Goal: Task Accomplishment & Management: Use online tool/utility

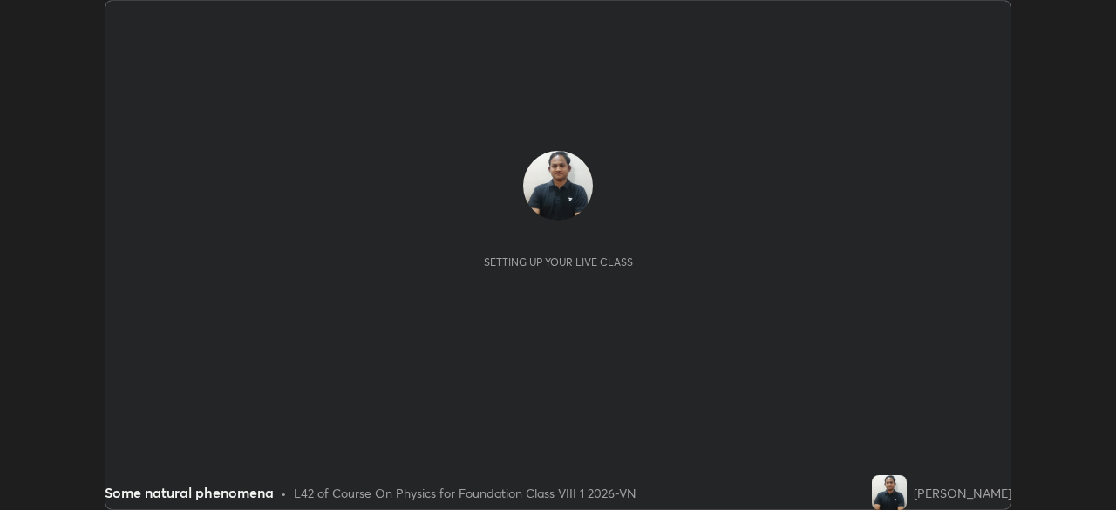
scroll to position [510, 1115]
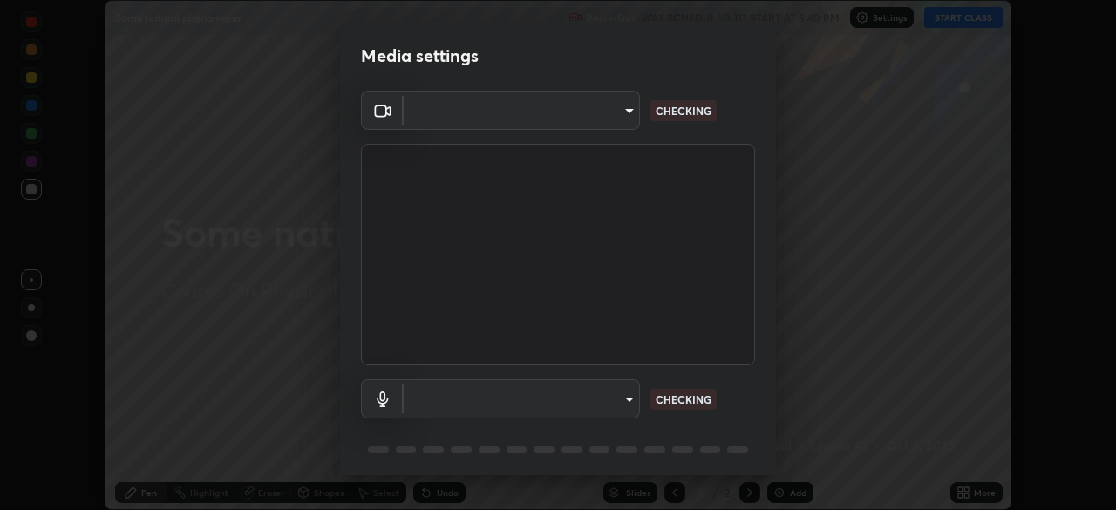
click at [688, 389] on div "CHECKING" at bounding box center [683, 399] width 66 height 21
type input "9233a0e0a263b929919b735b0f084d3bf96293af2dbdf5f4a7f48b79dee29d39"
type input "default"
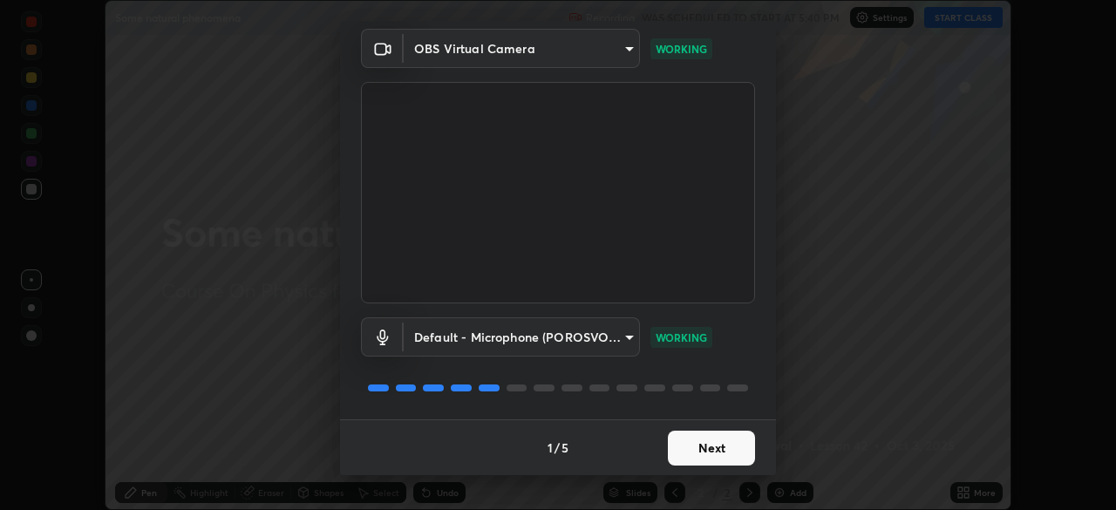
click at [693, 454] on button "Next" at bounding box center [711, 448] width 87 height 35
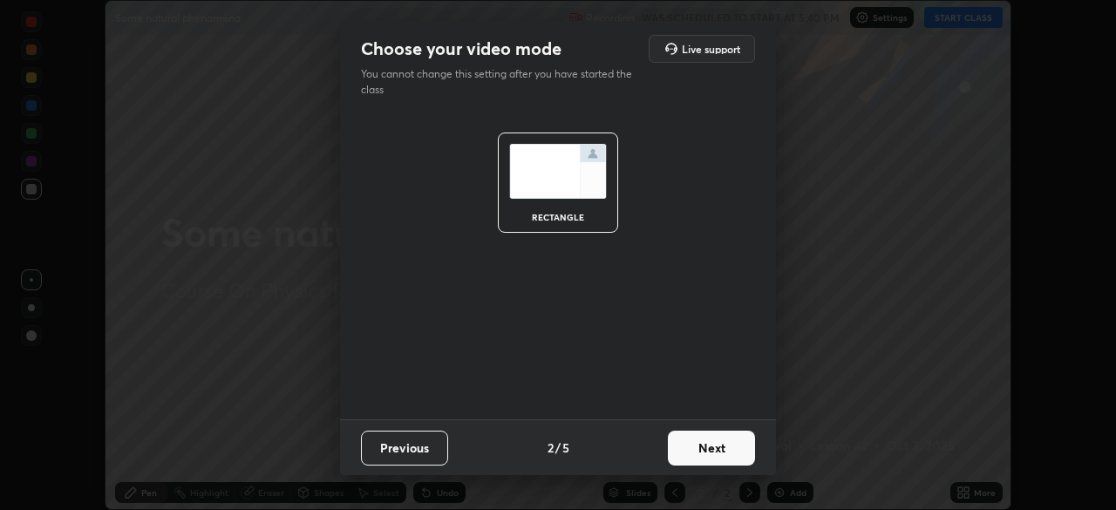
scroll to position [0, 0]
click at [688, 450] on button "Next" at bounding box center [711, 448] width 87 height 35
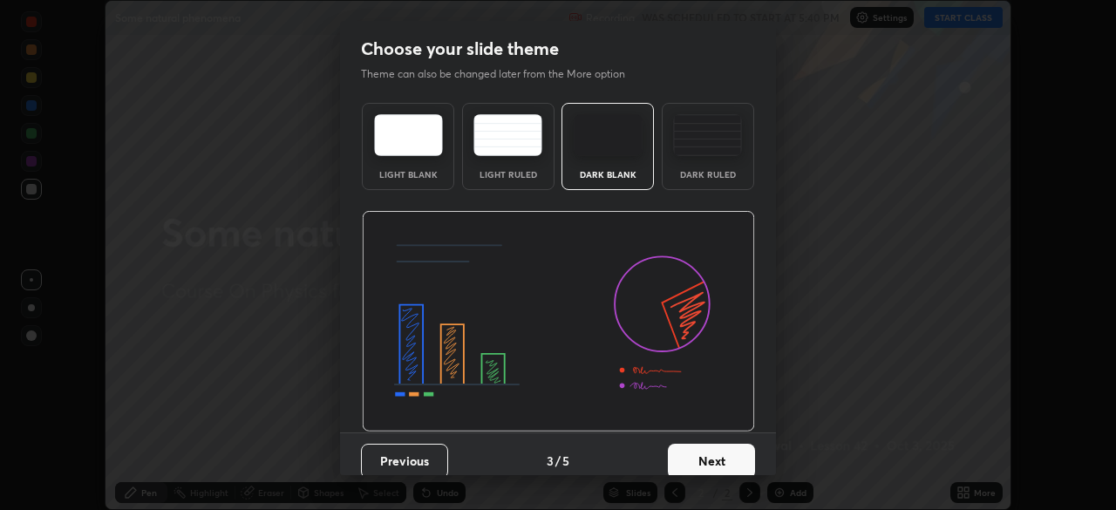
click at [688, 450] on button "Next" at bounding box center [711, 461] width 87 height 35
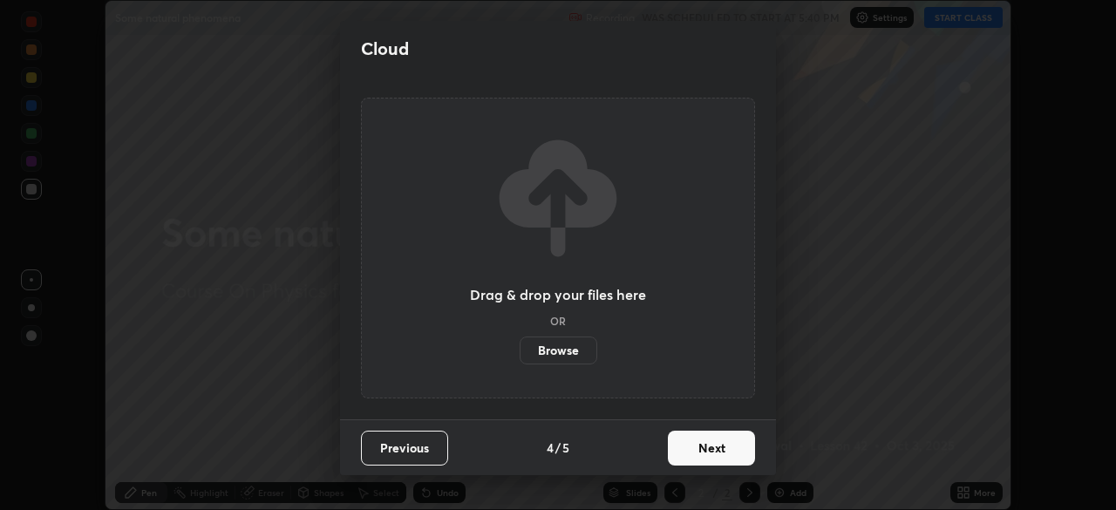
click at [686, 452] on button "Next" at bounding box center [711, 448] width 87 height 35
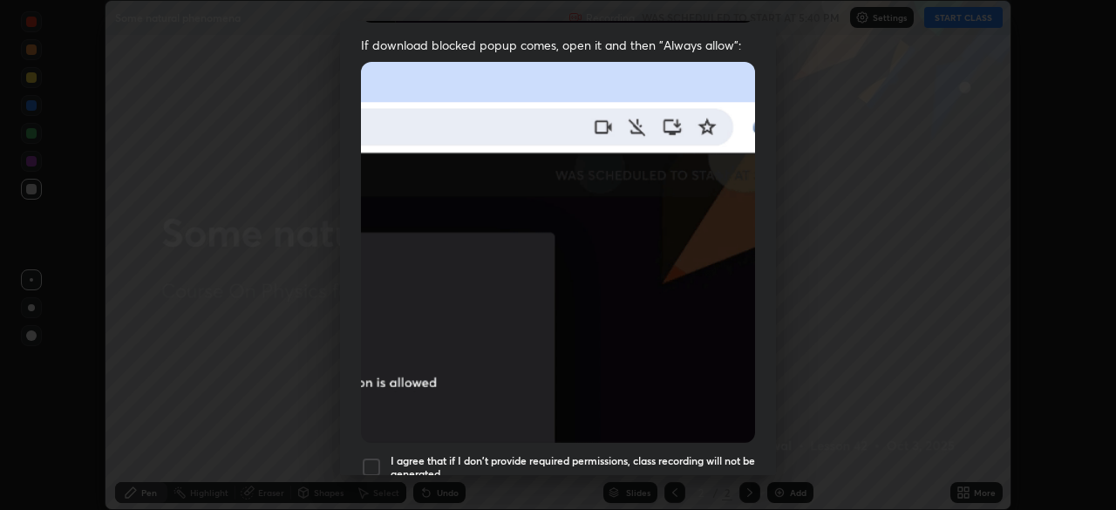
scroll to position [418, 0]
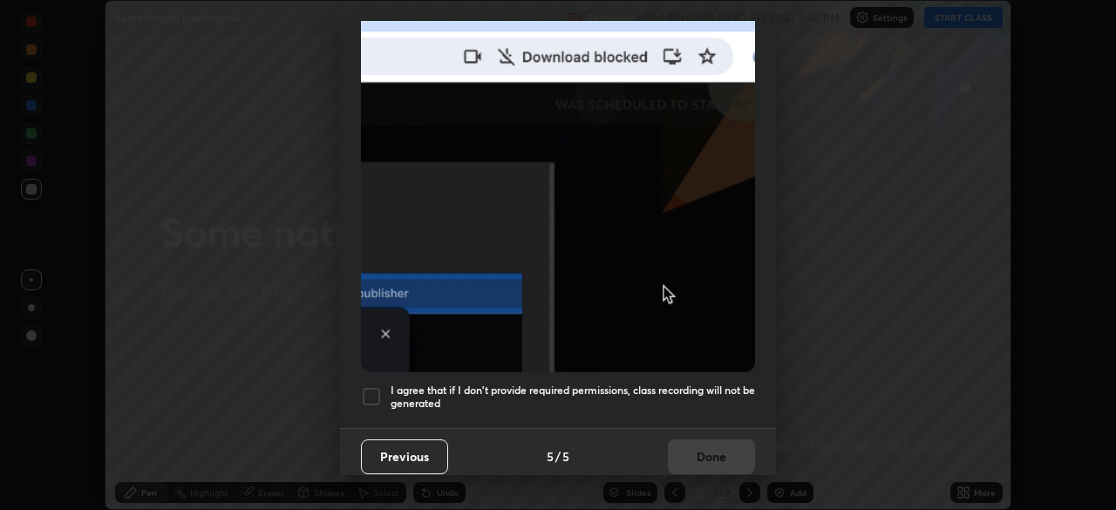
click at [379, 439] on button "Previous" at bounding box center [404, 456] width 87 height 35
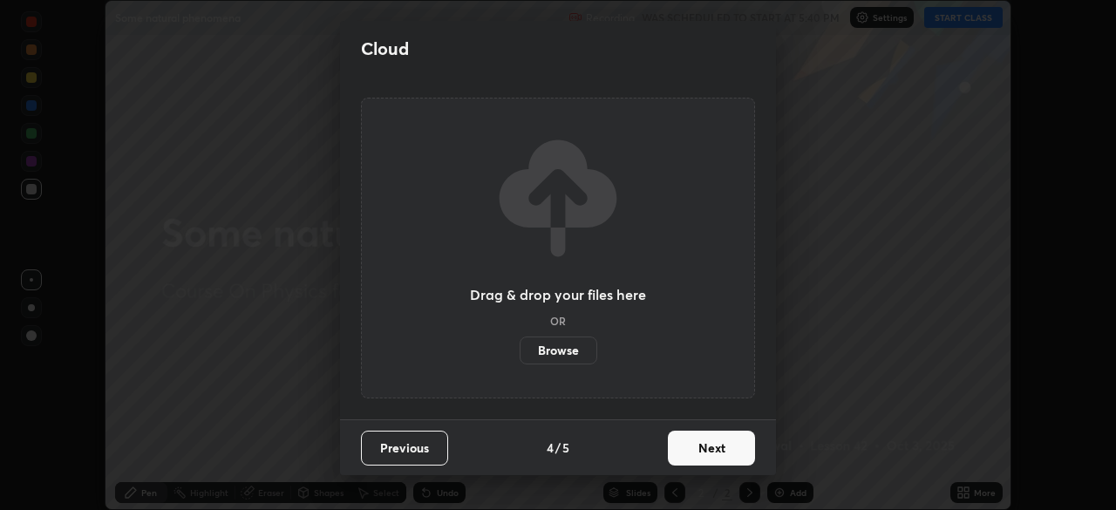
click at [370, 385] on div "Drag & drop your files here OR Browse" at bounding box center [558, 248] width 394 height 301
click at [683, 445] on button "Next" at bounding box center [711, 448] width 87 height 35
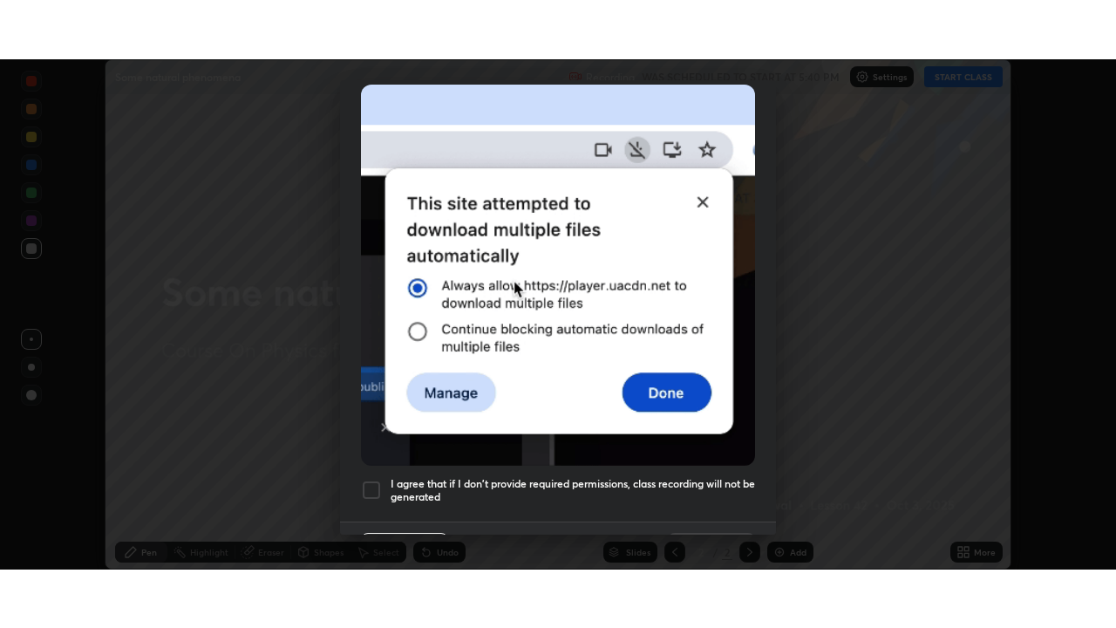
scroll to position [418, 0]
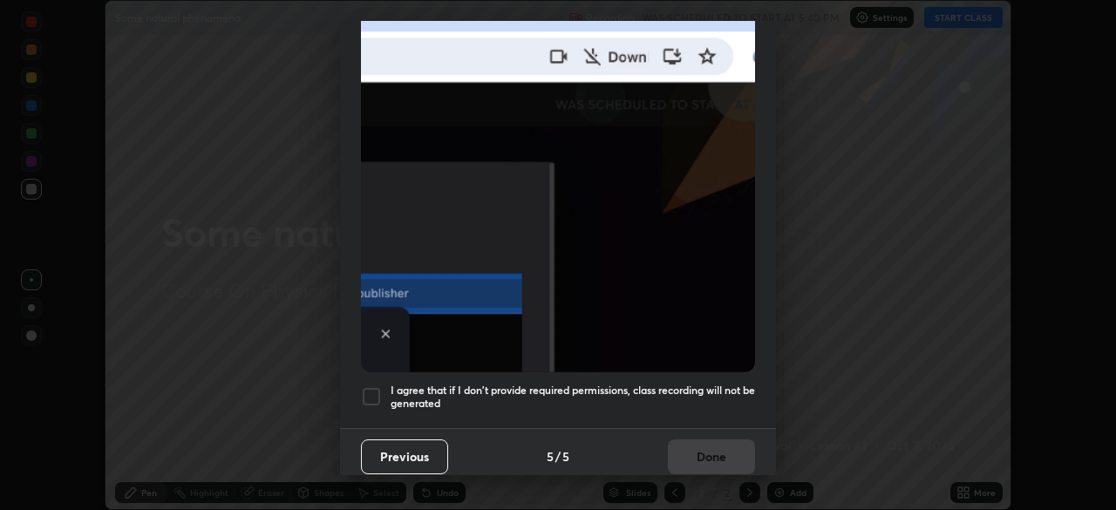
click at [374, 386] on div at bounding box center [371, 396] width 21 height 21
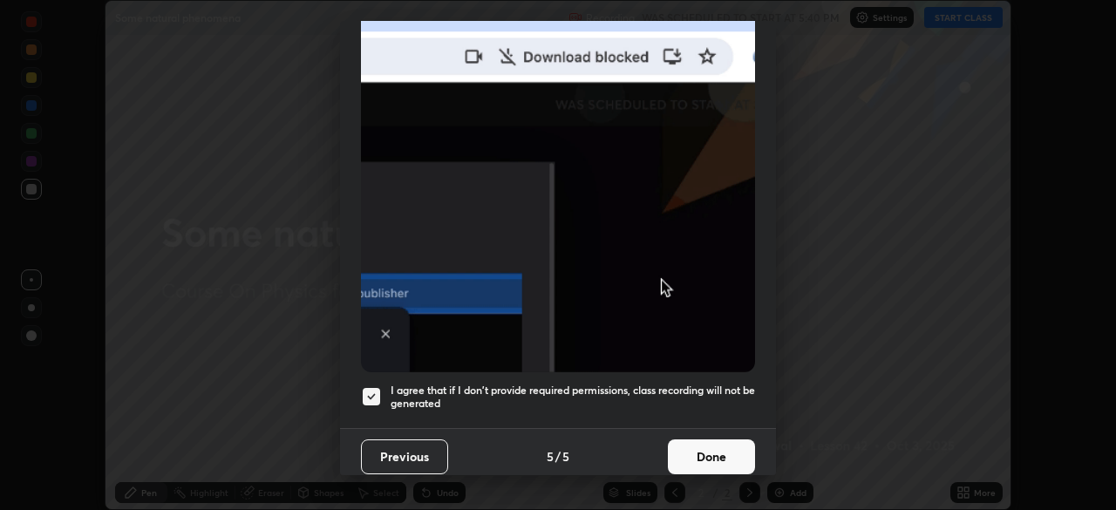
click at [696, 439] on button "Done" at bounding box center [711, 456] width 87 height 35
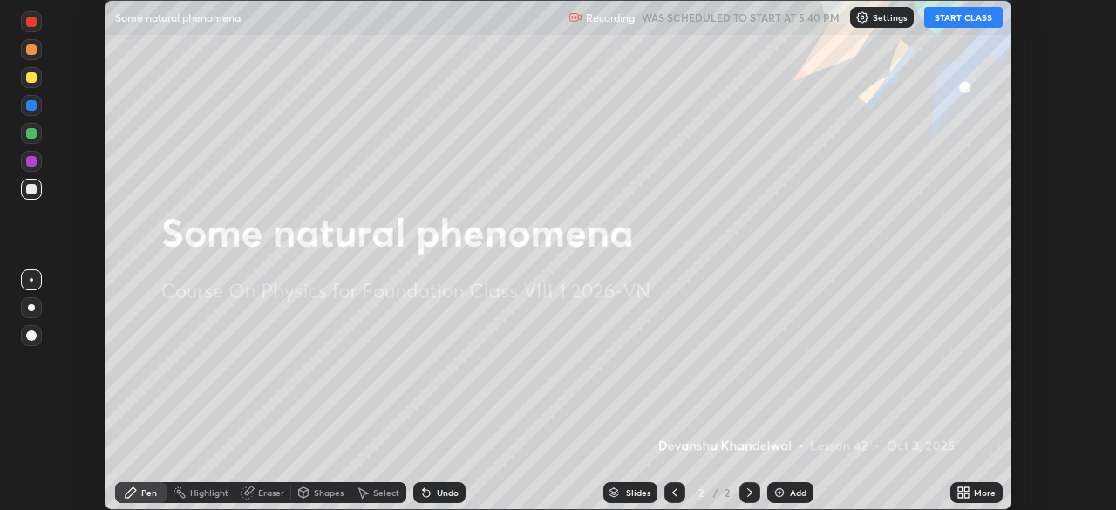
click at [966, 17] on button "START CLASS" at bounding box center [963, 17] width 78 height 21
click at [972, 493] on div "More" at bounding box center [976, 492] width 52 height 21
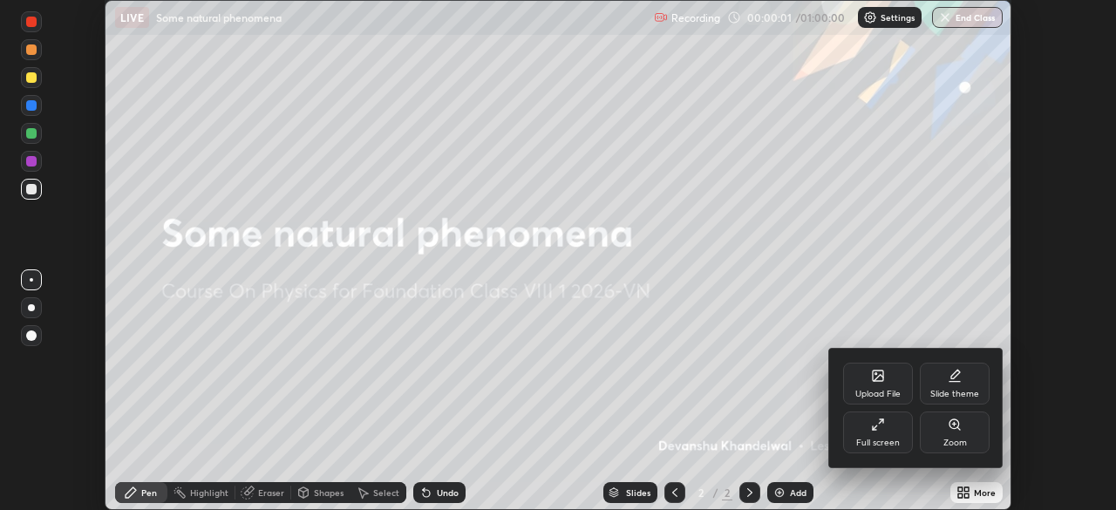
click at [869, 430] on div "Full screen" at bounding box center [878, 432] width 70 height 42
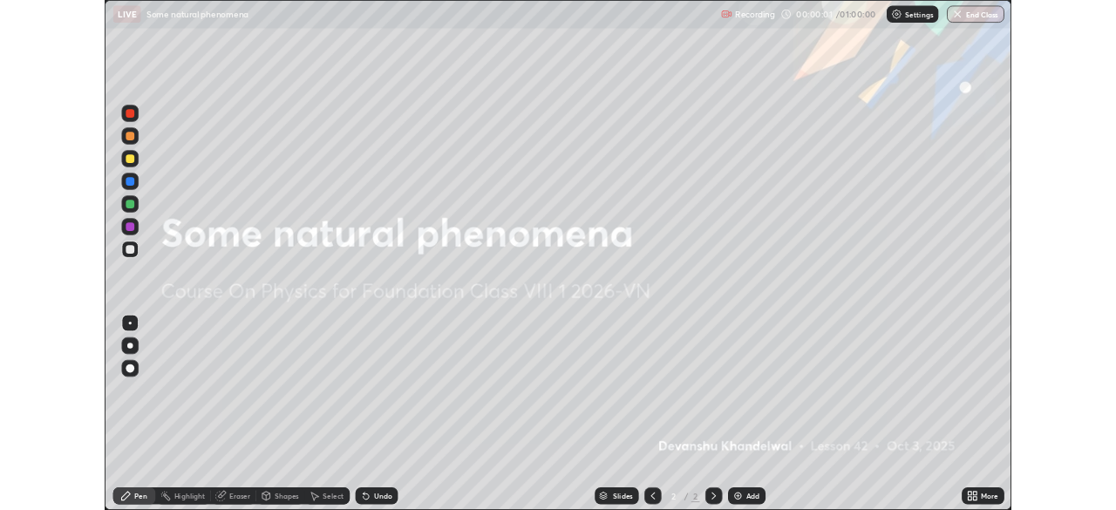
scroll to position [628, 1116]
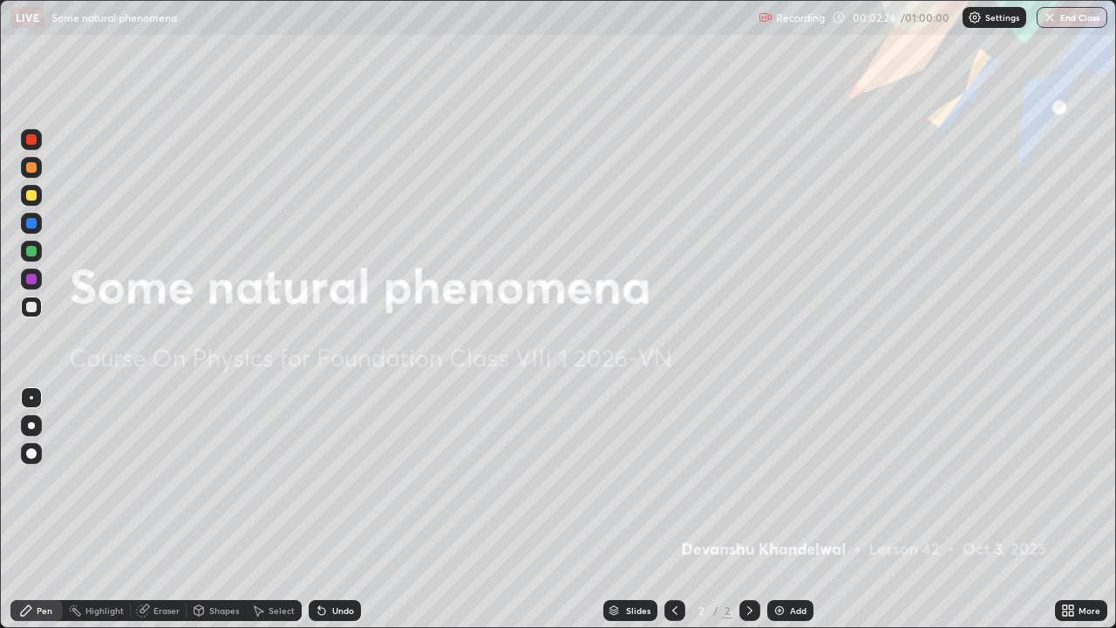
click at [786, 509] on div "Add" at bounding box center [790, 610] width 46 height 21
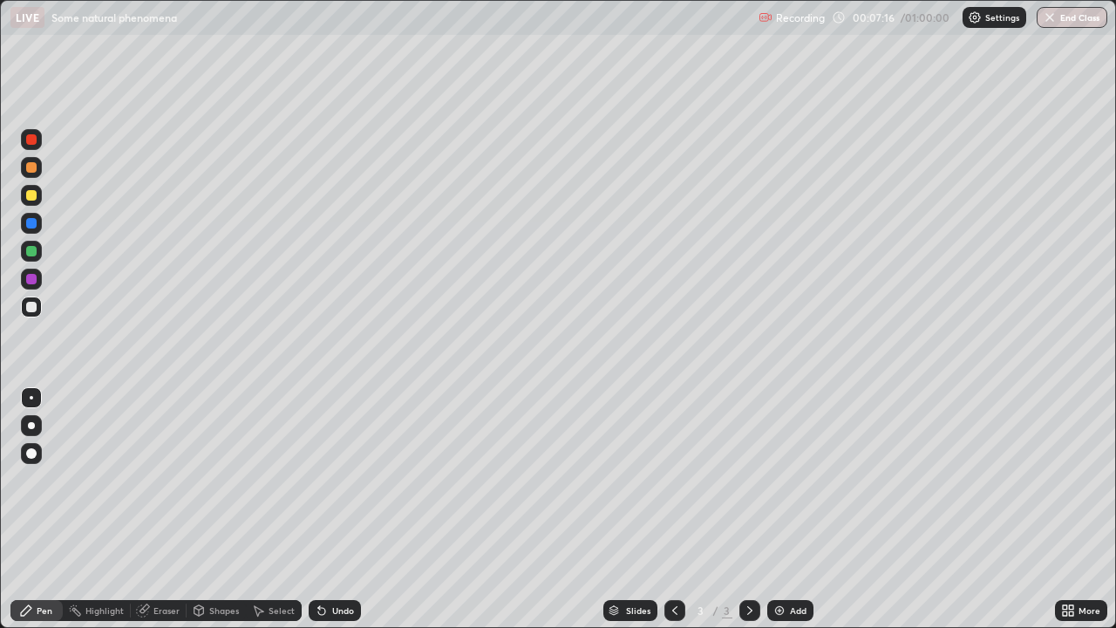
click at [1, 509] on div "Pen Highlight Eraser Shapes Select Undo Slides 3 / 3 Add More" at bounding box center [558, 610] width 1116 height 35
click at [332, 509] on div "Undo" at bounding box center [343, 610] width 22 height 9
click at [318, 509] on icon at bounding box center [319, 607] width 2 height 2
click at [319, 509] on icon at bounding box center [321, 611] width 7 height 7
click at [326, 509] on icon at bounding box center [322, 610] width 14 height 14
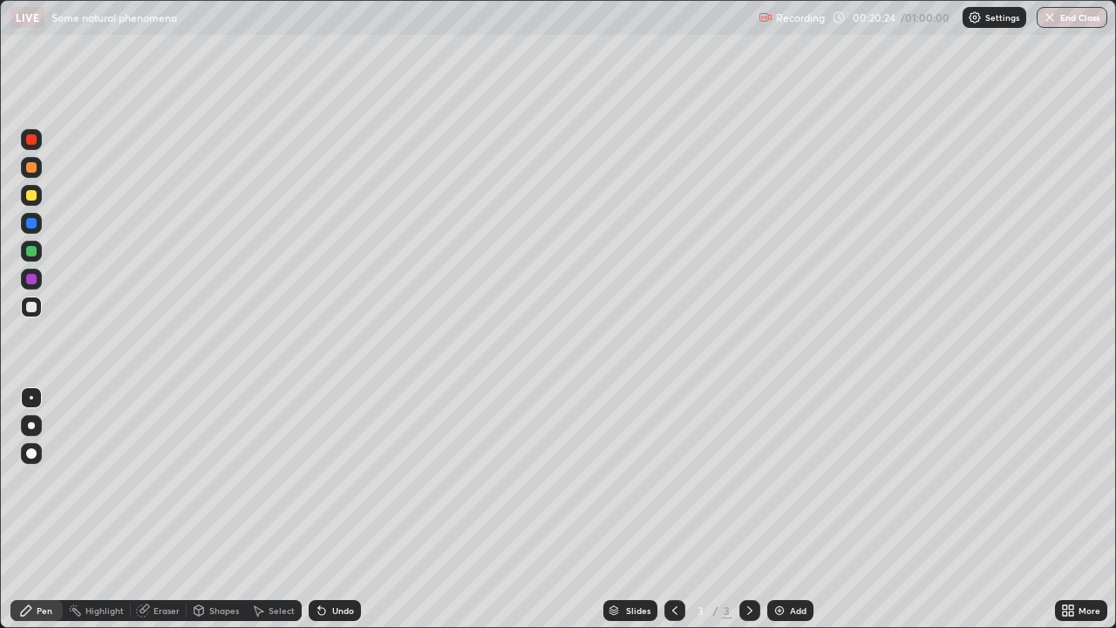
click at [31, 163] on div at bounding box center [31, 167] width 10 height 10
click at [334, 509] on div "Undo" at bounding box center [335, 610] width 52 height 21
click at [338, 509] on div "Undo" at bounding box center [343, 610] width 22 height 9
click at [337, 509] on div "Undo" at bounding box center [335, 610] width 52 height 21
click at [329, 509] on div "Undo" at bounding box center [335, 610] width 52 height 21
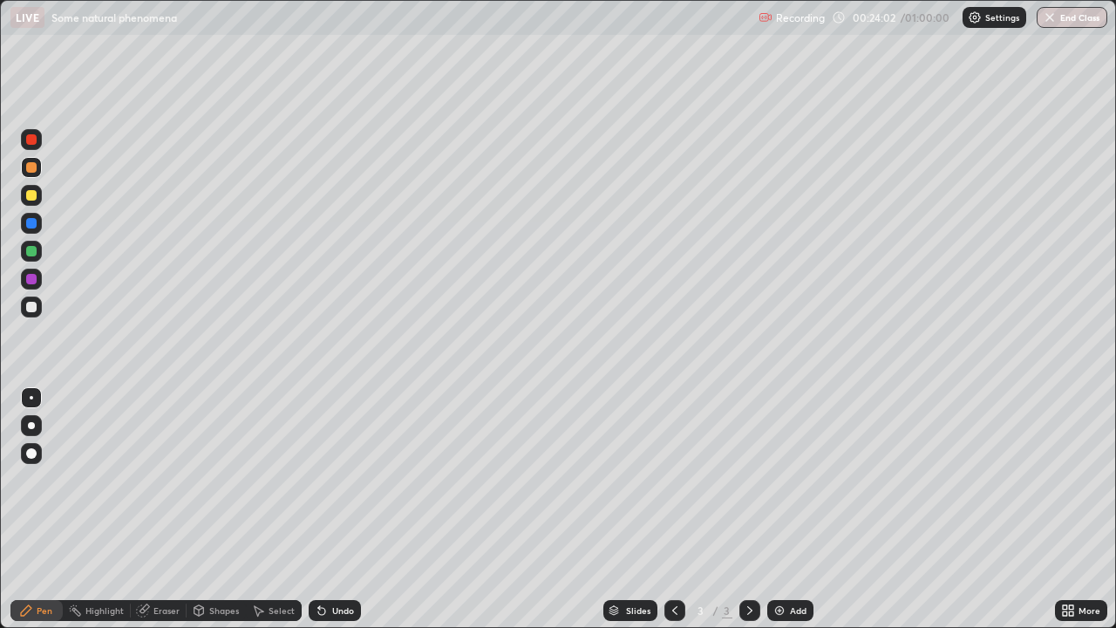
click at [329, 509] on div "Undo" at bounding box center [335, 610] width 52 height 21
click at [26, 224] on div at bounding box center [31, 223] width 10 height 10
click at [782, 509] on img at bounding box center [779, 610] width 14 height 14
click at [673, 509] on icon at bounding box center [674, 610] width 5 height 9
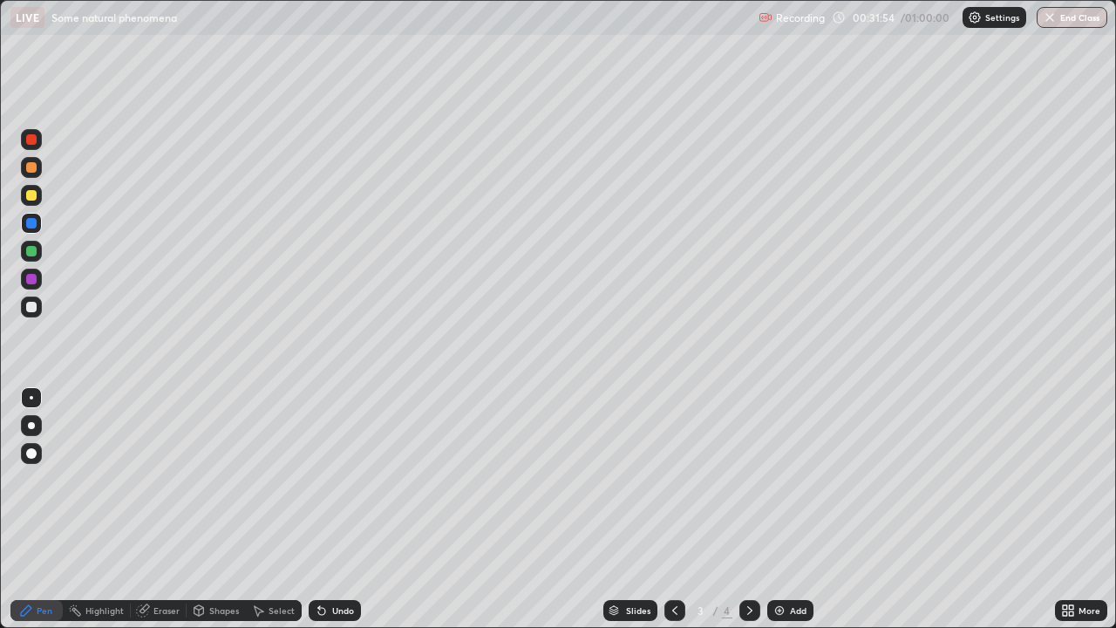
click at [672, 509] on icon at bounding box center [674, 610] width 5 height 9
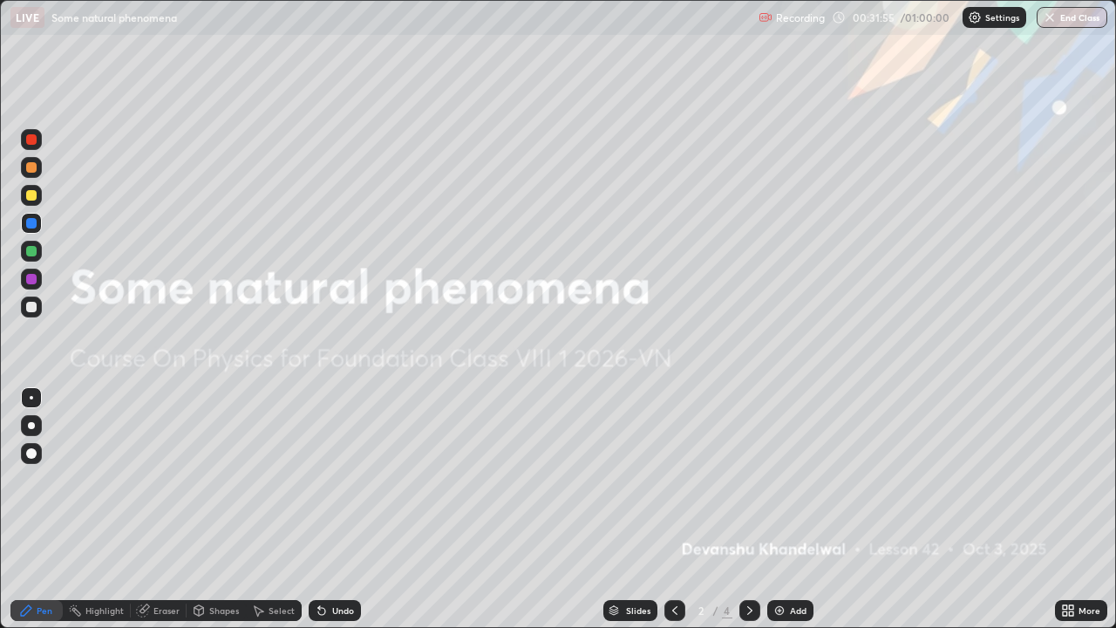
click at [745, 509] on div at bounding box center [749, 610] width 21 height 21
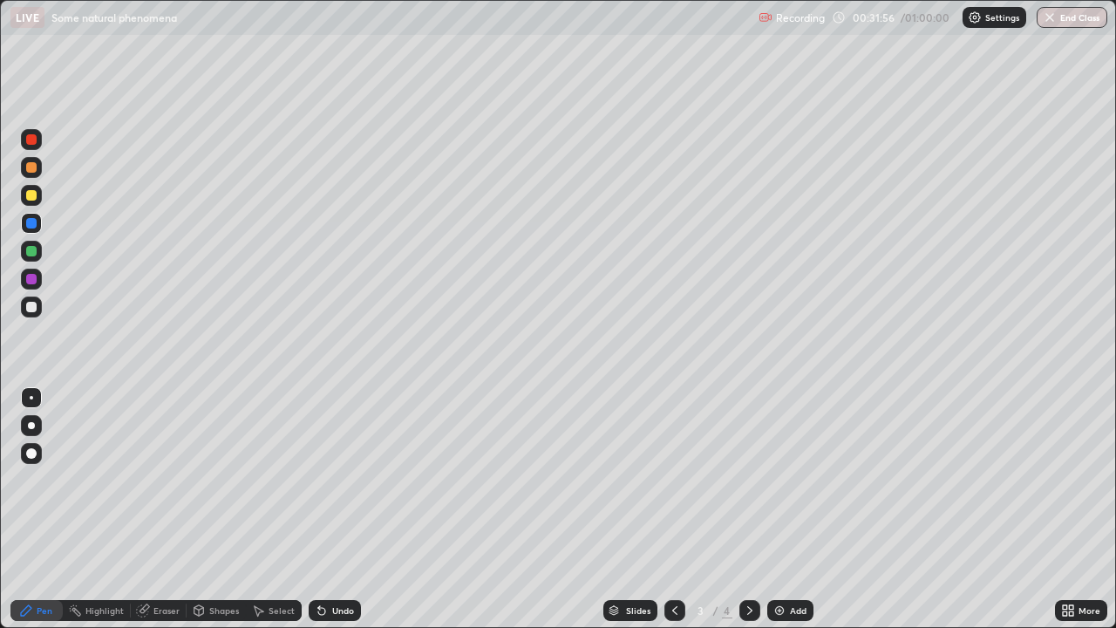
click at [748, 509] on icon at bounding box center [750, 610] width 14 height 14
click at [674, 509] on div at bounding box center [674, 610] width 21 height 35
click at [747, 509] on icon at bounding box center [750, 610] width 14 height 14
click at [332, 509] on div "Undo" at bounding box center [343, 610] width 22 height 9
click at [344, 509] on div "Undo" at bounding box center [343, 610] width 22 height 9
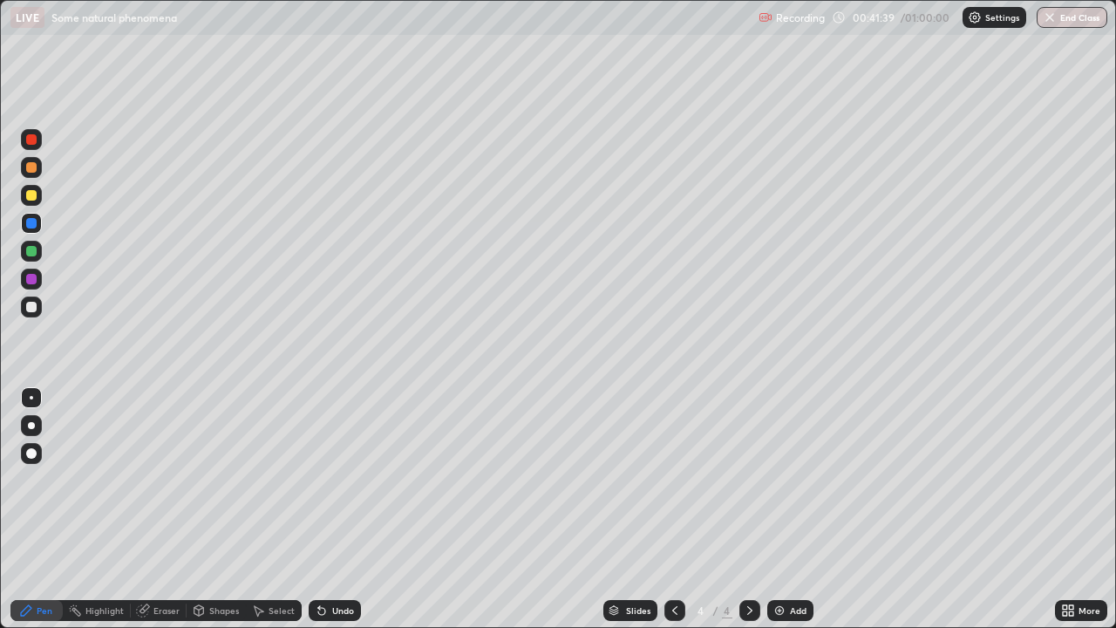
click at [334, 509] on div "Undo" at bounding box center [343, 610] width 22 height 9
click at [330, 509] on div "Undo" at bounding box center [335, 610] width 52 height 21
click at [331, 509] on div "Undo" at bounding box center [335, 610] width 52 height 21
click at [337, 509] on div "Undo" at bounding box center [343, 610] width 22 height 9
click at [335, 509] on div "Undo" at bounding box center [343, 610] width 22 height 9
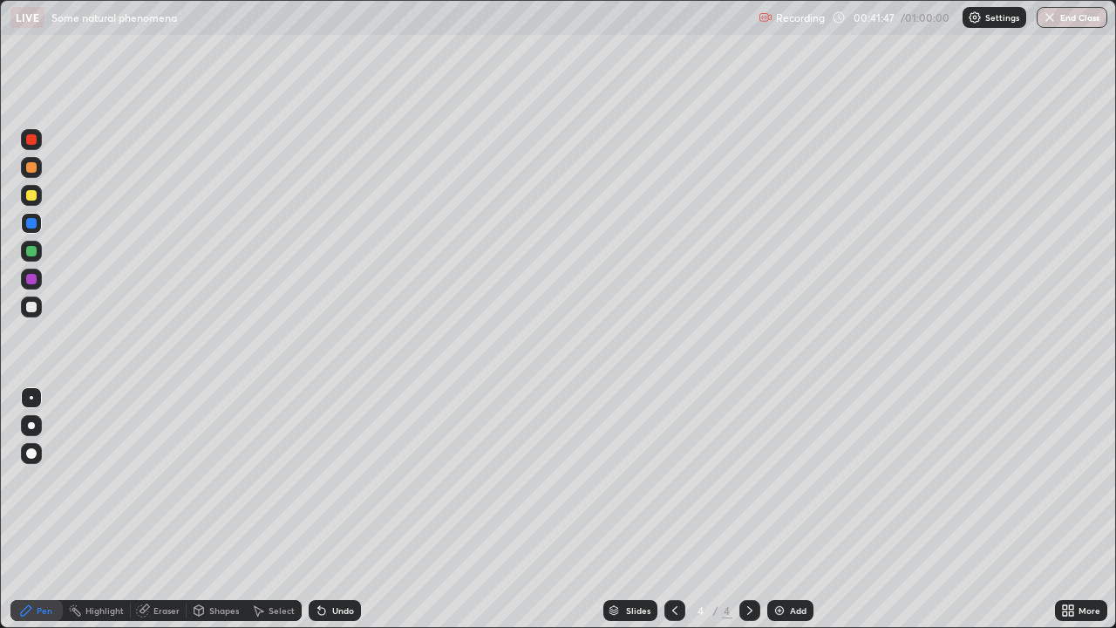
click at [327, 509] on div "Undo" at bounding box center [335, 610] width 52 height 21
click at [332, 509] on div "Undo" at bounding box center [343, 610] width 22 height 9
click at [335, 509] on div "Undo" at bounding box center [335, 610] width 52 height 21
click at [341, 509] on div "Undo" at bounding box center [343, 610] width 22 height 9
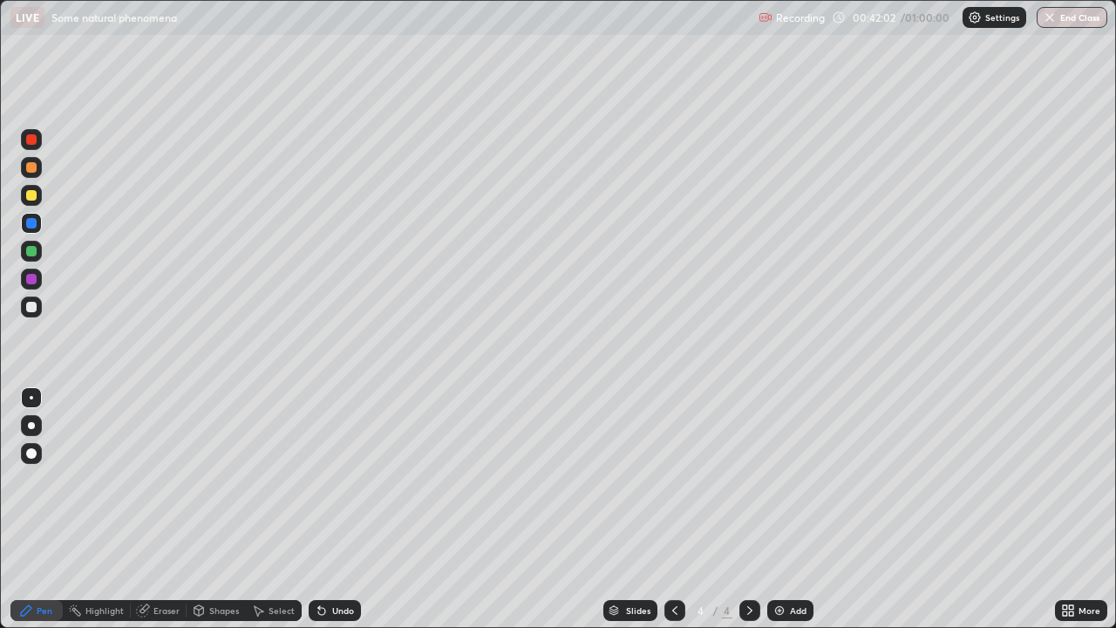
click at [1070, 509] on icon at bounding box center [1071, 613] width 4 height 4
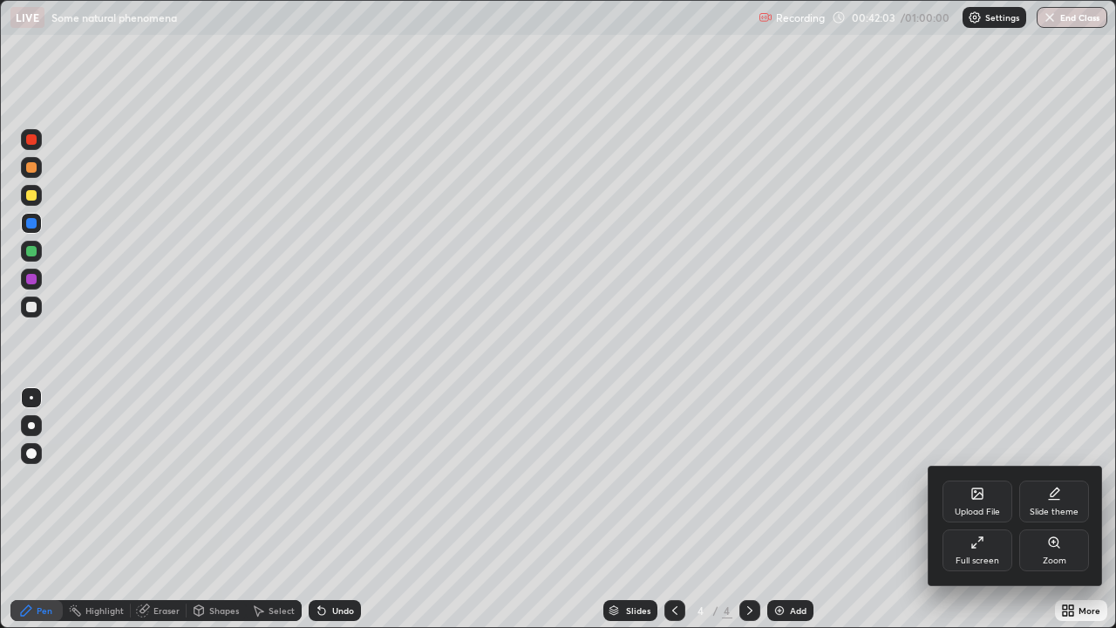
click at [360, 509] on div at bounding box center [558, 314] width 1116 height 628
click at [336, 509] on div "Upload File Slide theme Full screen Zoom" at bounding box center [558, 314] width 1116 height 628
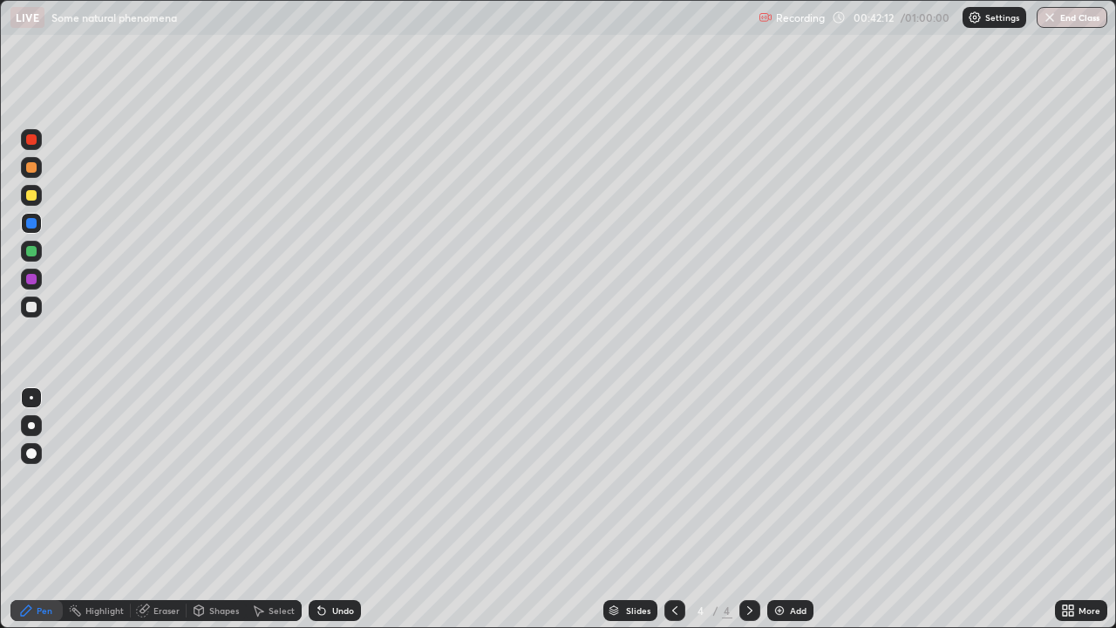
click at [342, 509] on div "Undo" at bounding box center [343, 610] width 22 height 9
click at [340, 509] on div "Undo" at bounding box center [343, 610] width 22 height 9
click at [339, 509] on div "Undo" at bounding box center [335, 610] width 52 height 21
click at [325, 509] on div "Undo" at bounding box center [335, 610] width 52 height 21
click at [343, 509] on div "Undo" at bounding box center [343, 610] width 22 height 9
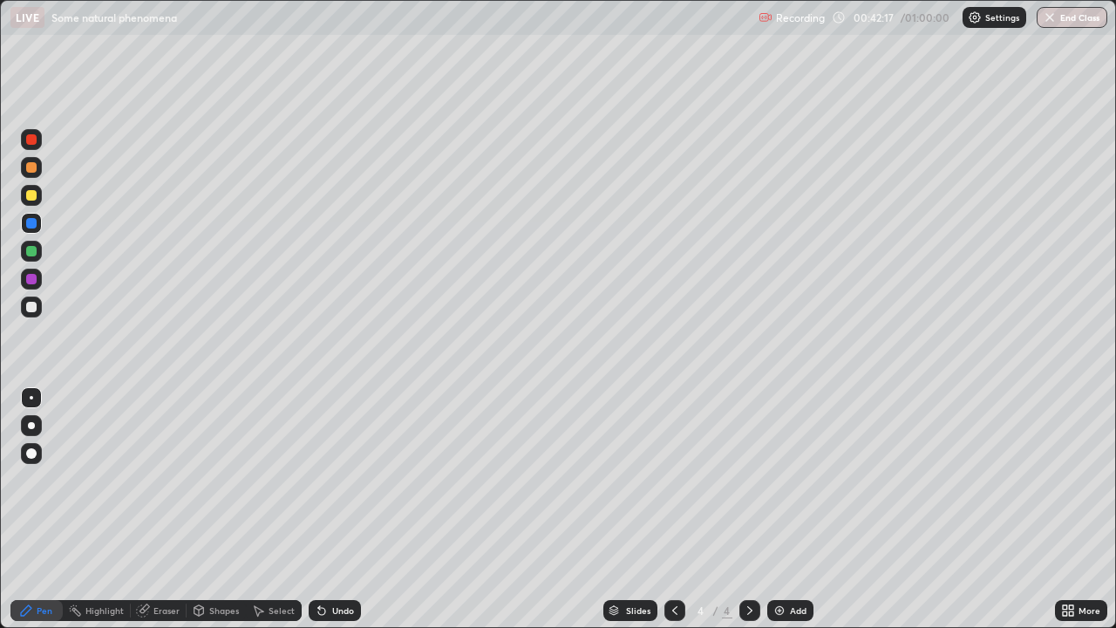
click at [349, 509] on div "Undo" at bounding box center [335, 610] width 52 height 21
click at [166, 509] on div "Eraser" at bounding box center [166, 610] width 26 height 9
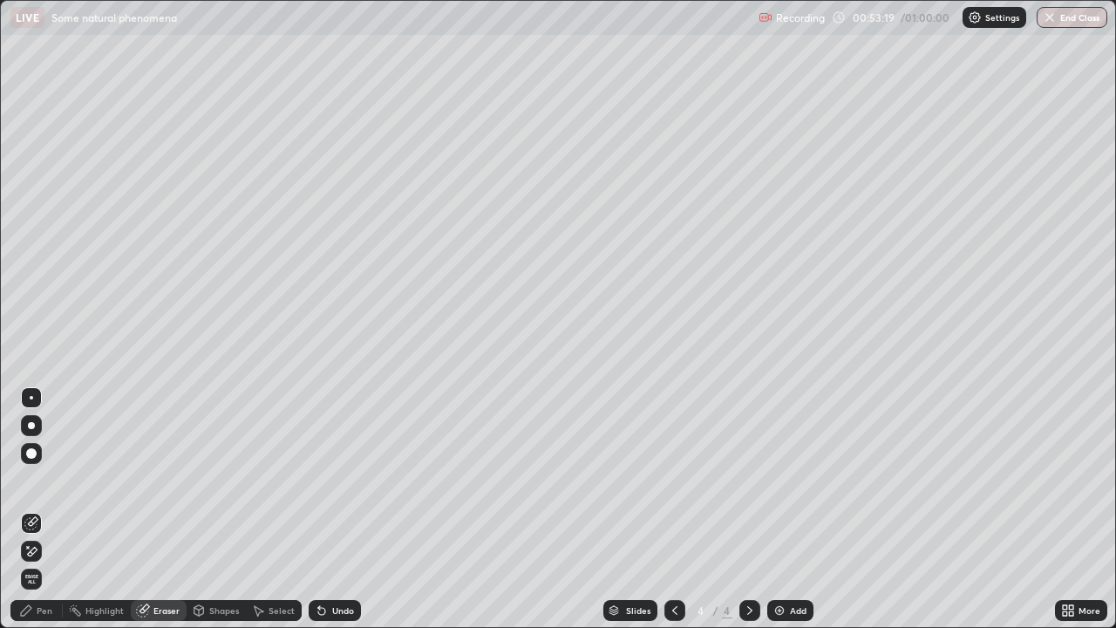
click at [46, 509] on div "Pen" at bounding box center [36, 610] width 52 height 21
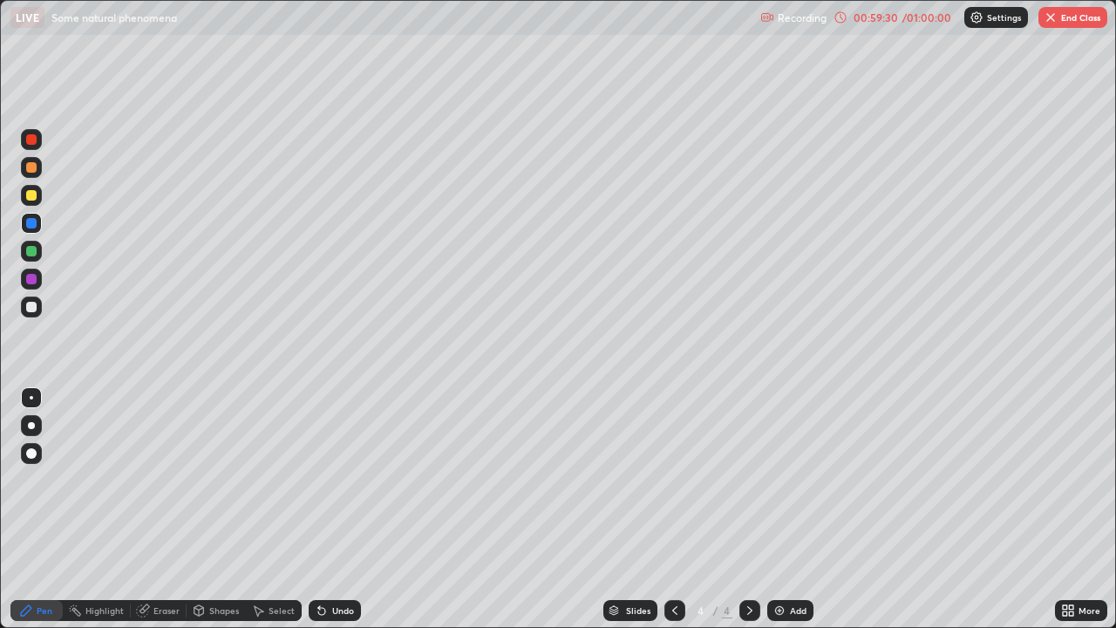
click at [1051, 17] on img "button" at bounding box center [1050, 17] width 14 height 14
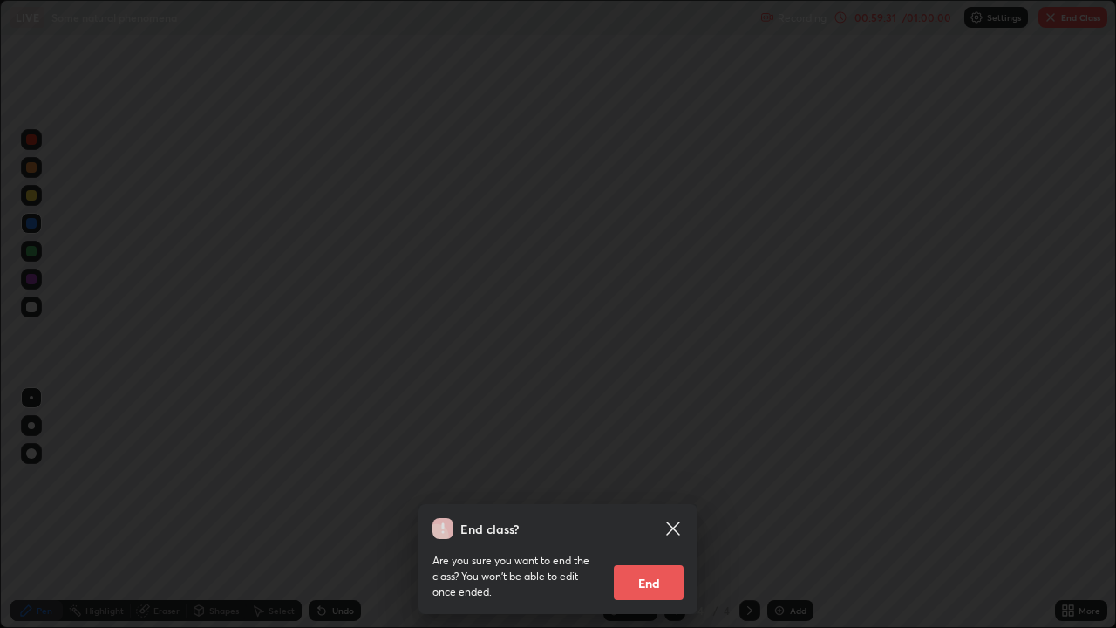
click at [657, 509] on button "End" at bounding box center [649, 582] width 70 height 35
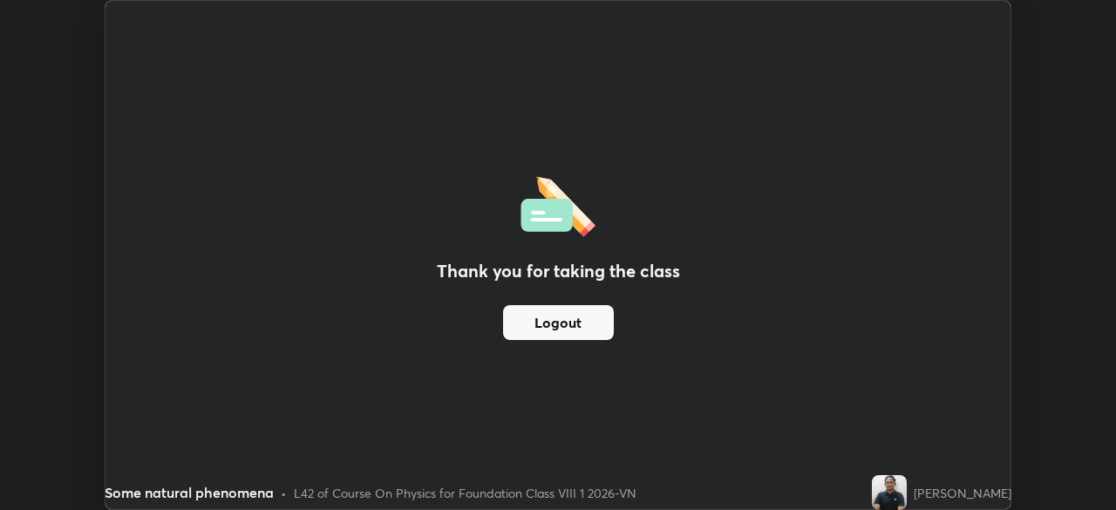
scroll to position [86661, 86055]
